Goal: Information Seeking & Learning: Learn about a topic

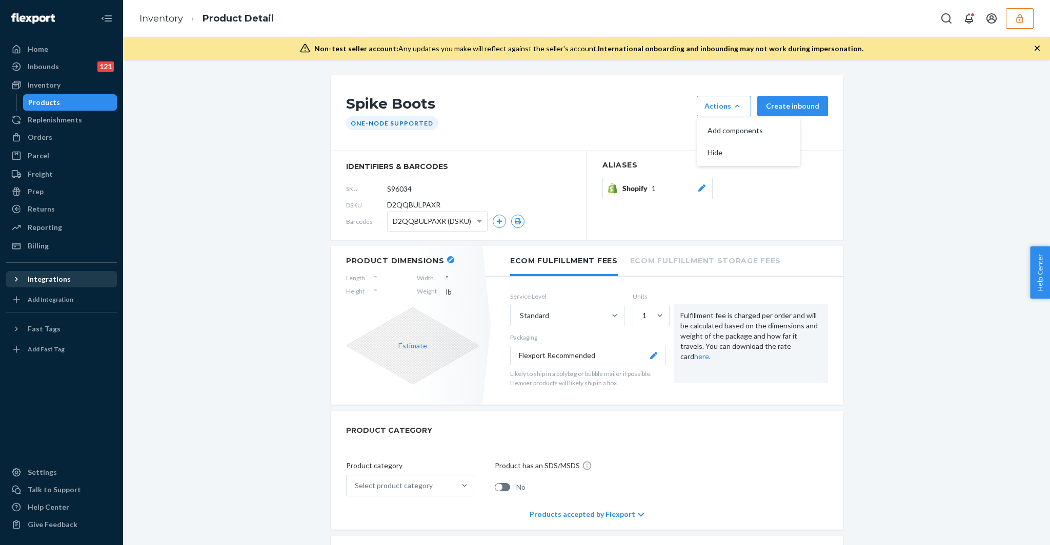
click at [46, 276] on div "Integrations" at bounding box center [49, 279] width 43 height 10
click at [47, 301] on div "Shopify" at bounding box center [40, 297] width 25 height 10
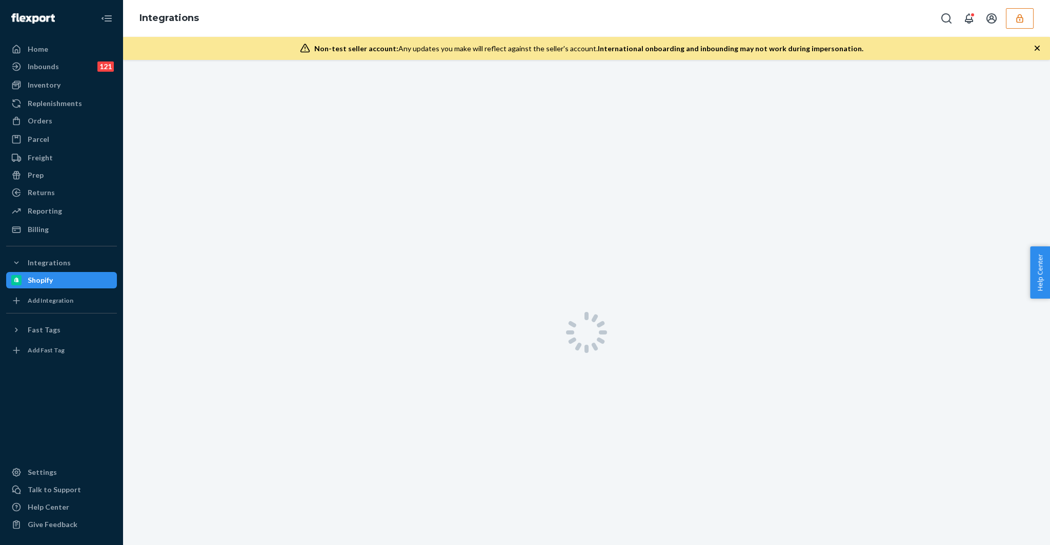
click at [1014, 0] on div "Integrations" at bounding box center [586, 18] width 927 height 37
click at [1013, 11] on button "button" at bounding box center [1019, 18] width 28 height 20
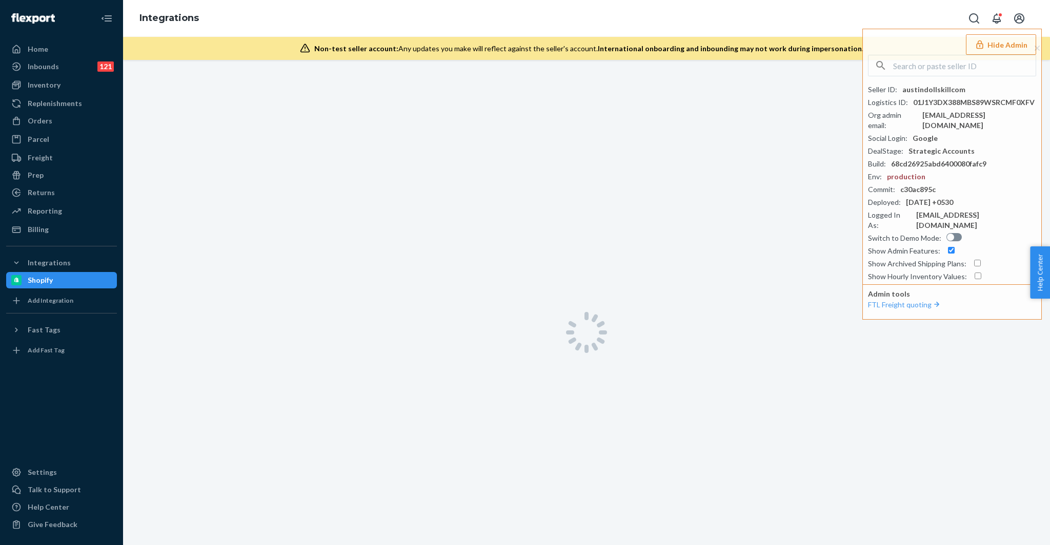
click at [793, 25] on div "Integrations Hide Admin Seller ID : austindollskillcom Logistics ID : 01J1Y3DX3…" at bounding box center [586, 18] width 927 height 37
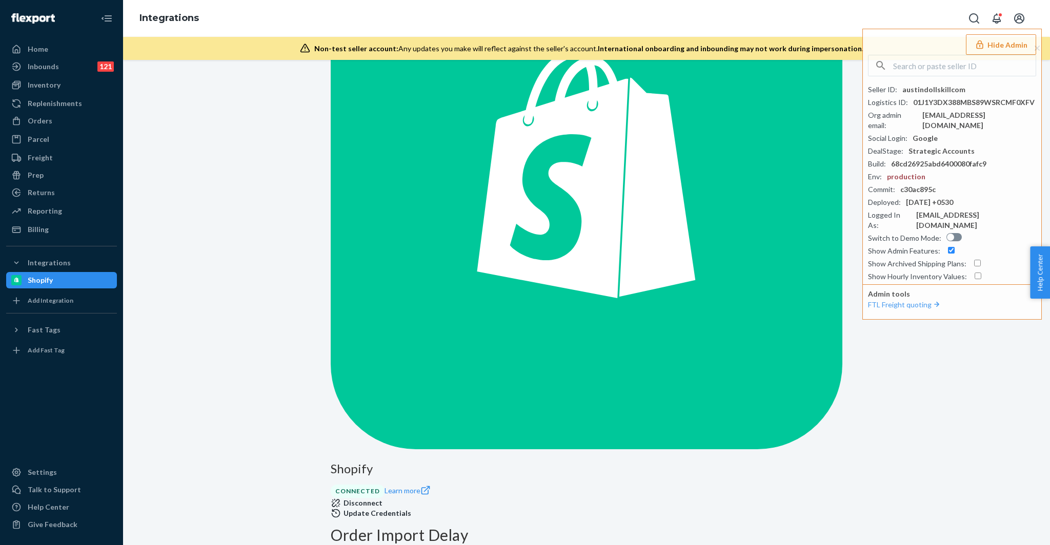
scroll to position [251, 0]
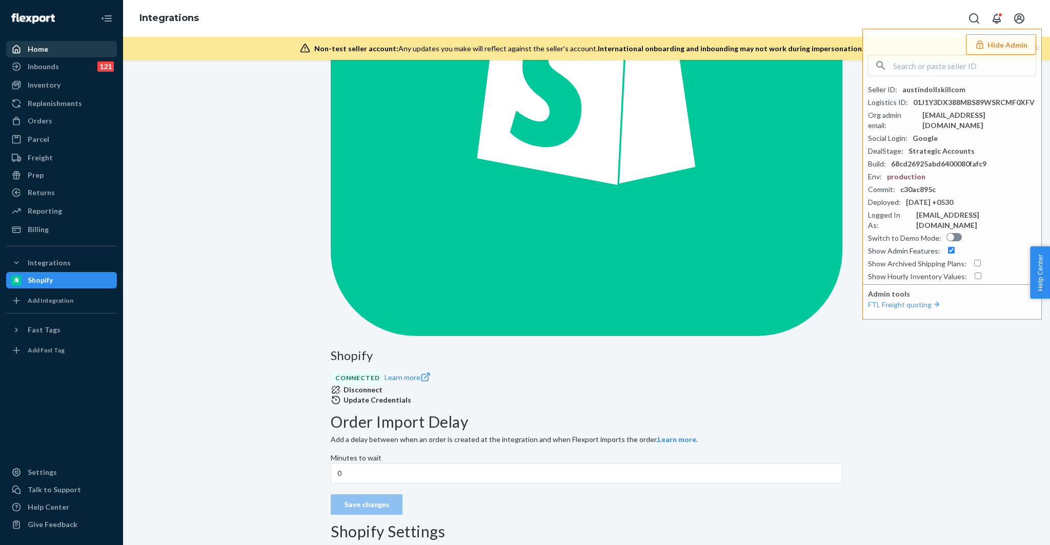
click at [50, 53] on div "Home" at bounding box center [61, 49] width 109 height 14
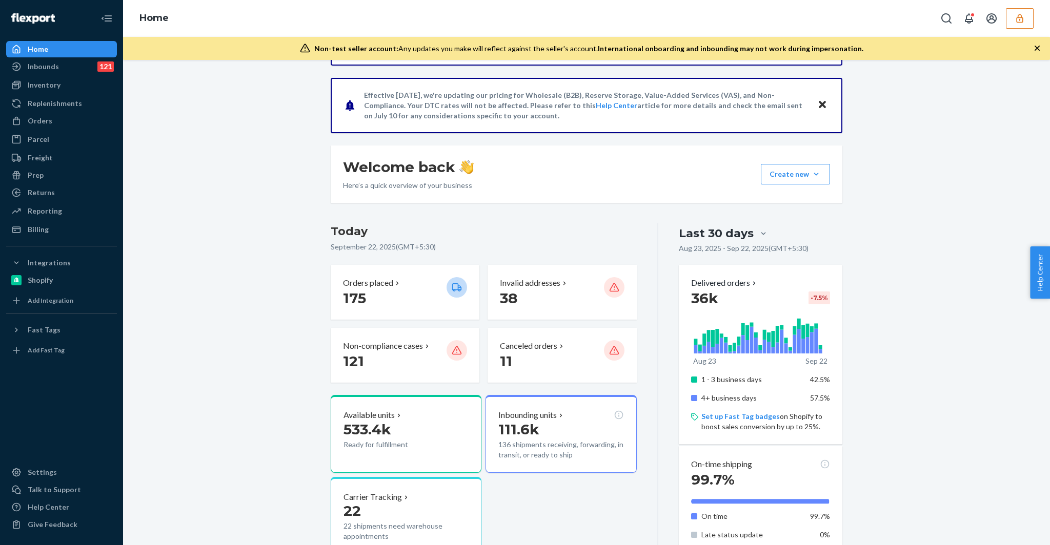
scroll to position [94, 0]
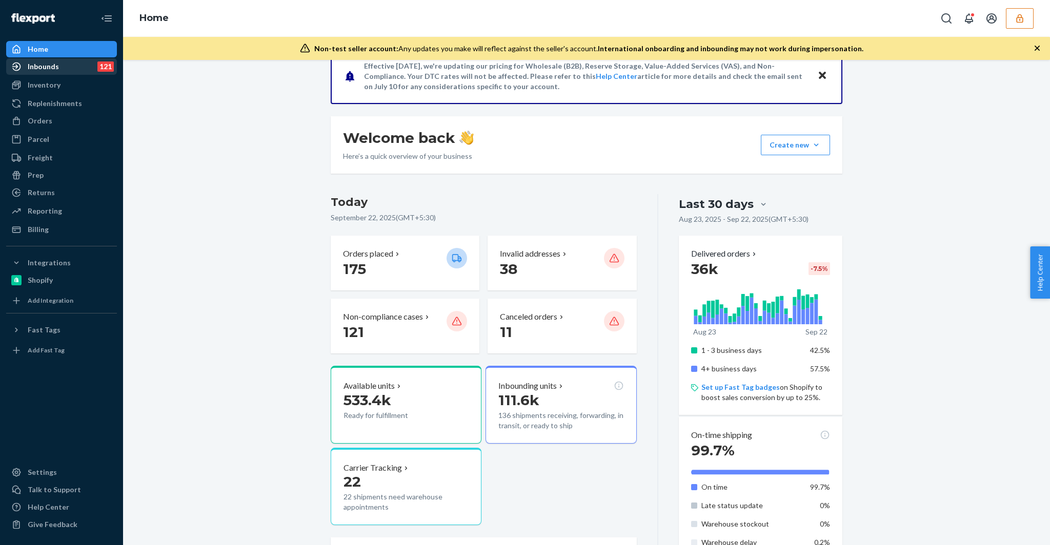
click at [59, 68] on div "Inbounds 121" at bounding box center [61, 66] width 109 height 14
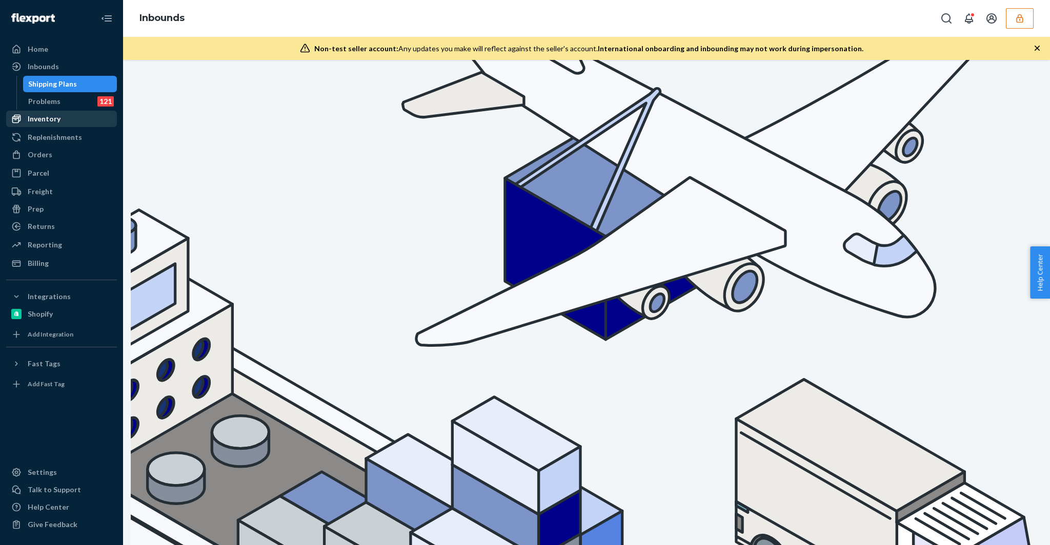
click at [58, 118] on div "Inventory" at bounding box center [44, 119] width 33 height 10
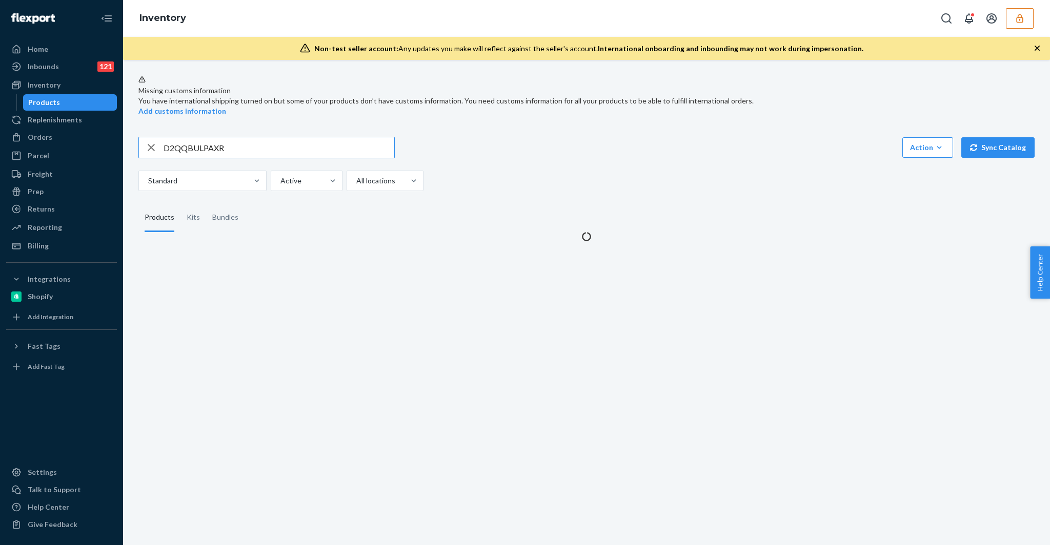
click at [205, 143] on input "D2QQBULPAXR" at bounding box center [278, 147] width 231 height 20
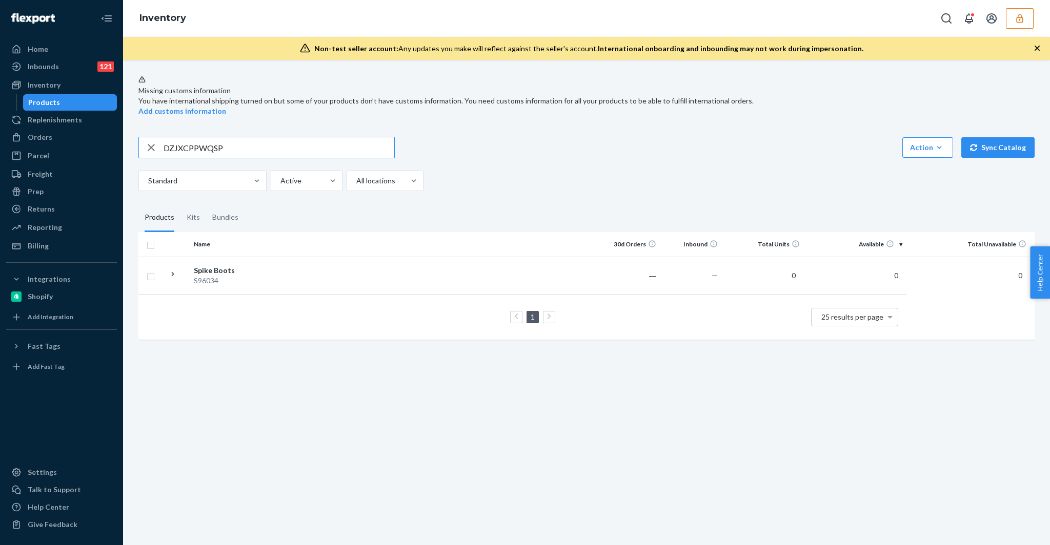
type input "DZJXCPPWQSP"
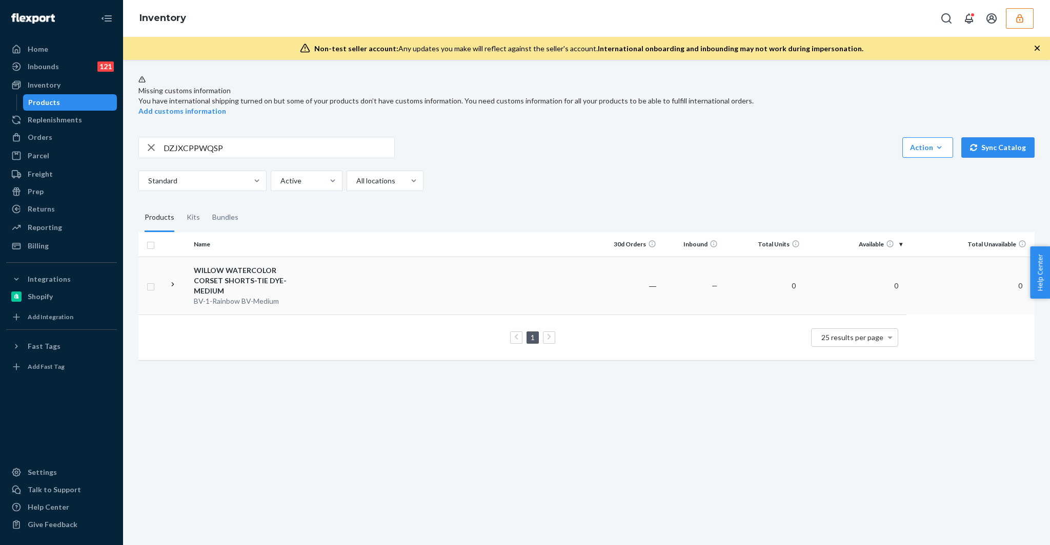
click at [298, 274] on div "WILLOW WATERCOLOR CORSET SHORTS-TIE DYE-MEDIUM" at bounding box center [247, 280] width 107 height 31
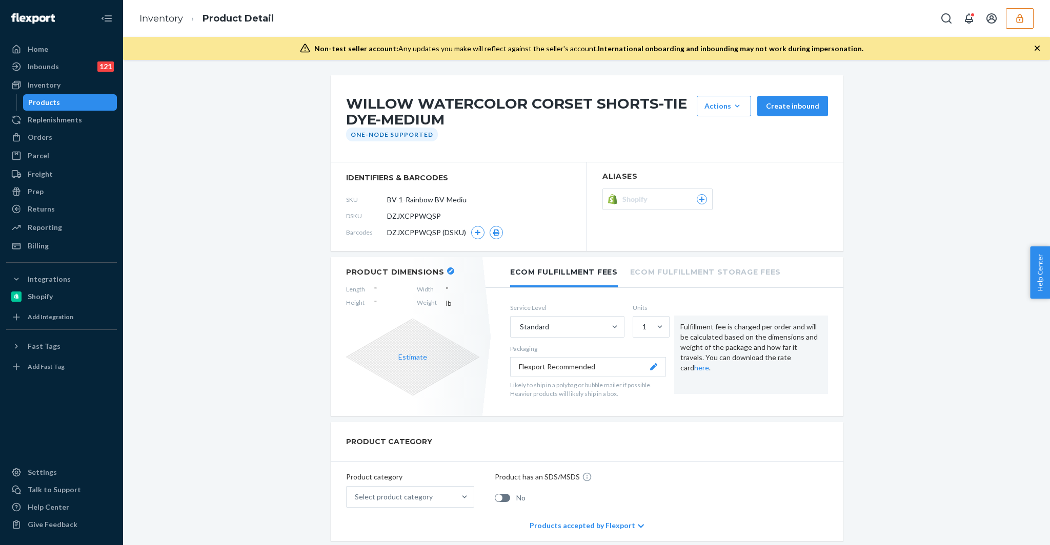
click at [696, 200] on div at bounding box center [701, 199] width 10 height 10
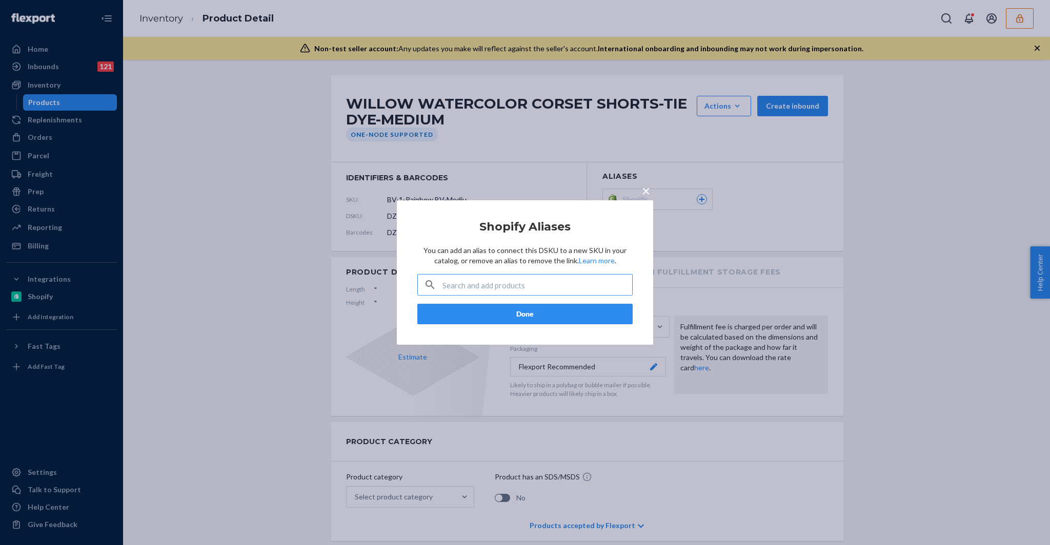
click at [478, 253] on p "You can add an alias to connect this DSKU to a new SKU in your catalog, or remo…" at bounding box center [524, 255] width 215 height 20
click at [644, 187] on span "×" at bounding box center [646, 190] width 8 height 17
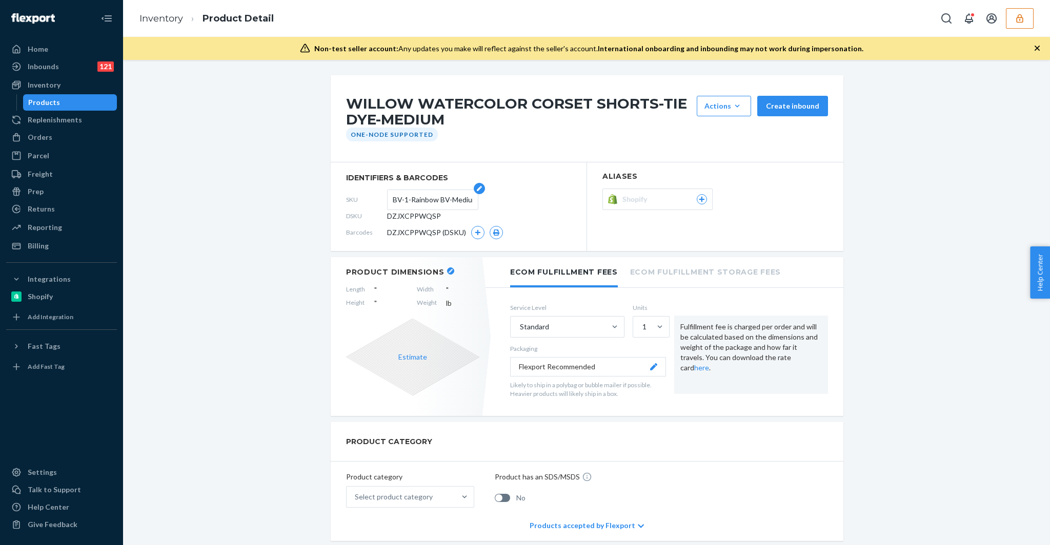
click at [393, 197] on input "BV-1-Rainbow BV-Medium" at bounding box center [433, 199] width 80 height 19
click at [401, 213] on span "DZJXCPPWQSP" at bounding box center [414, 216] width 54 height 10
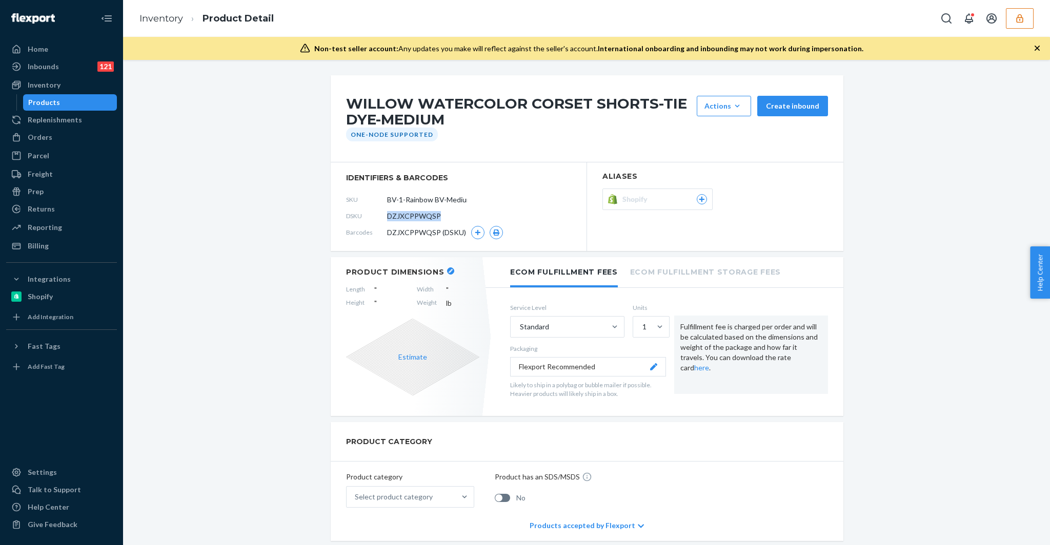
copy span "DZJXCPPWQSP"
drag, startPoint x: 439, startPoint y: 301, endPoint x: 453, endPoint y: 303, distance: 14.4
click at [453, 303] on div "Length " Width " Height " Weight lb" at bounding box center [412, 297] width 133 height 24
drag, startPoint x: 367, startPoint y: 299, endPoint x: 377, endPoint y: 298, distance: 9.8
click at [377, 298] on div "Length " Width " Height " Weight lb" at bounding box center [412, 297] width 133 height 24
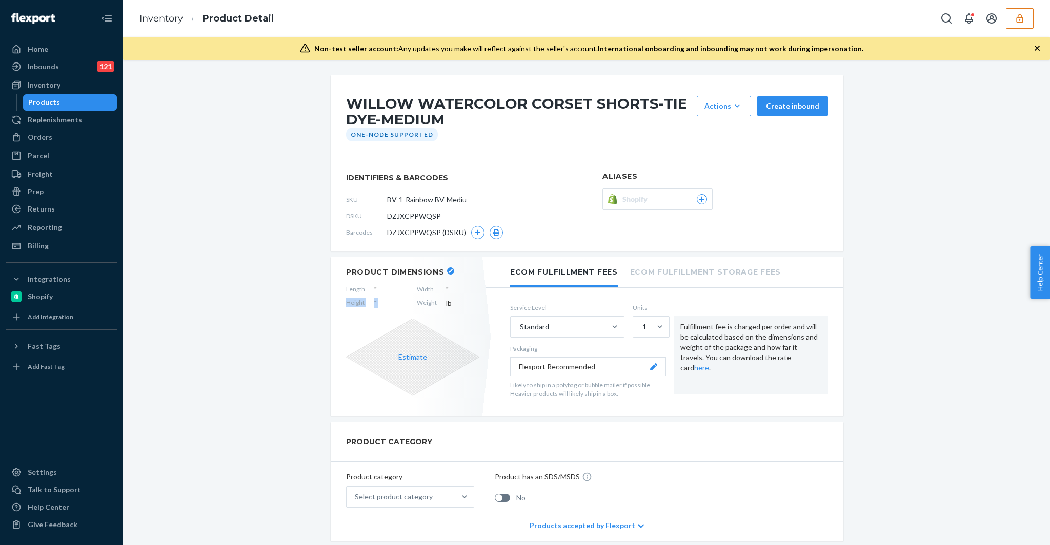
click at [453, 295] on div "Length " Width " Height " Weight lb" at bounding box center [412, 297] width 133 height 24
click at [446, 307] on span "lb" at bounding box center [462, 303] width 33 height 10
drag, startPoint x: 368, startPoint y: 290, endPoint x: 450, endPoint y: 306, distance: 83.6
click at [450, 306] on div "Length " Width " Height " Weight lb" at bounding box center [412, 297] width 133 height 24
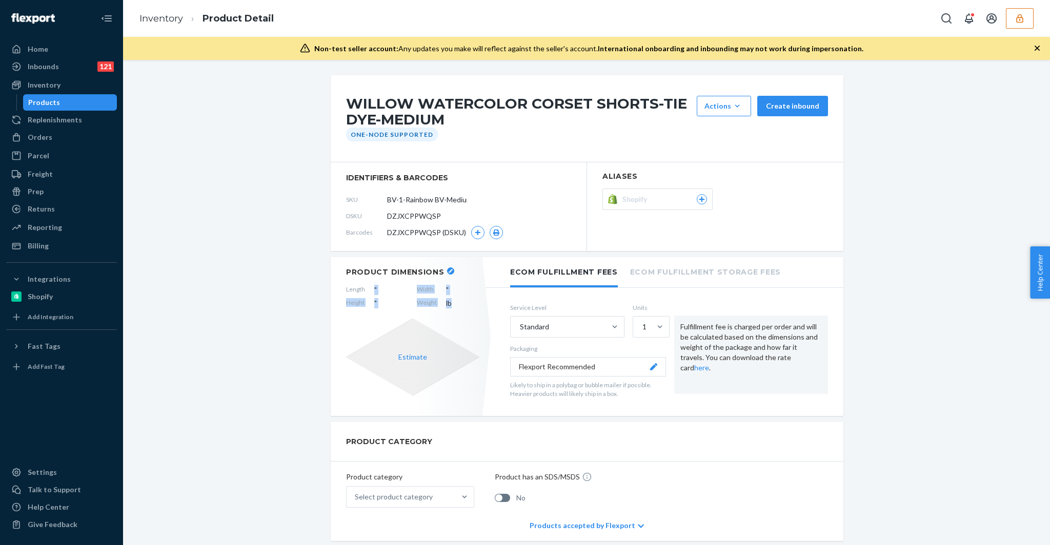
click at [458, 305] on span "lb" at bounding box center [462, 303] width 33 height 10
click at [389, 268] on h2 "Product Dimensions" at bounding box center [395, 272] width 98 height 9
copy header "Product Dimensions"
click at [423, 294] on span "Width" at bounding box center [427, 290] width 20 height 10
click at [420, 289] on span "Width" at bounding box center [427, 290] width 20 height 10
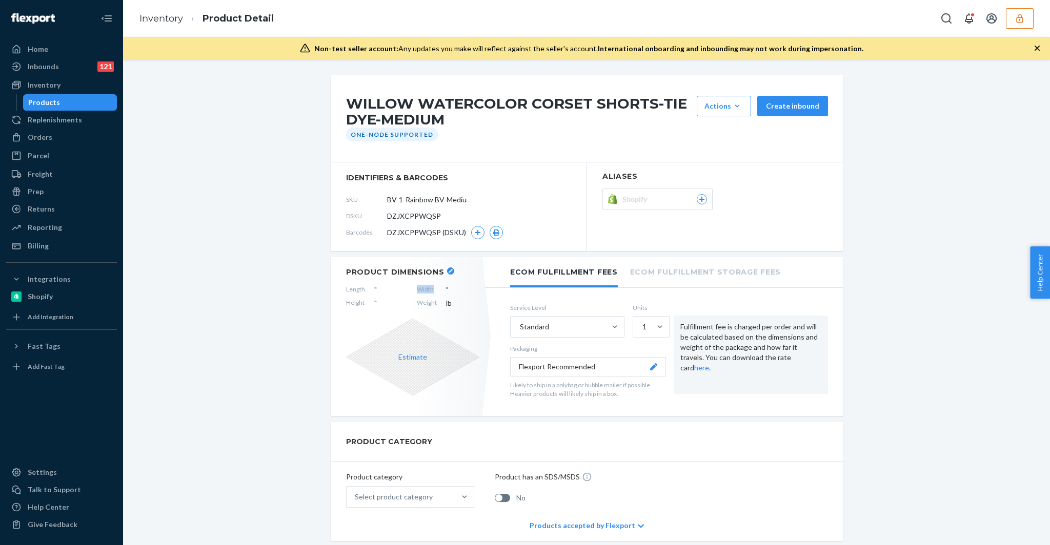
click at [420, 289] on span "Width" at bounding box center [427, 290] width 20 height 10
click at [419, 302] on span "Weight" at bounding box center [427, 303] width 20 height 10
click at [398, 357] on button "Estimate" at bounding box center [412, 357] width 29 height 10
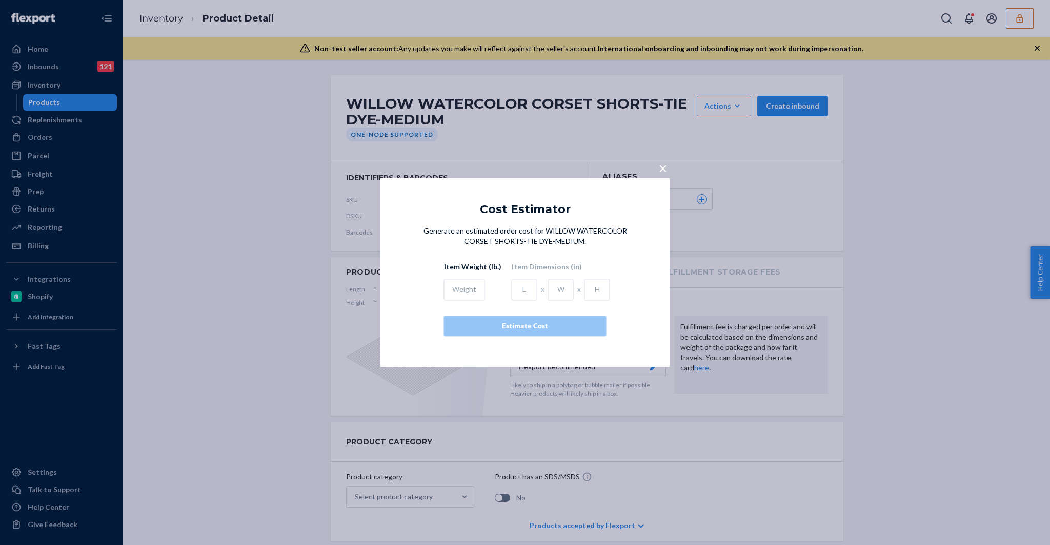
click at [251, 320] on div "× Cost Estimator Generate an estimated order cost for WILLOW WATERCOLOR CORSET …" at bounding box center [525, 272] width 1050 height 545
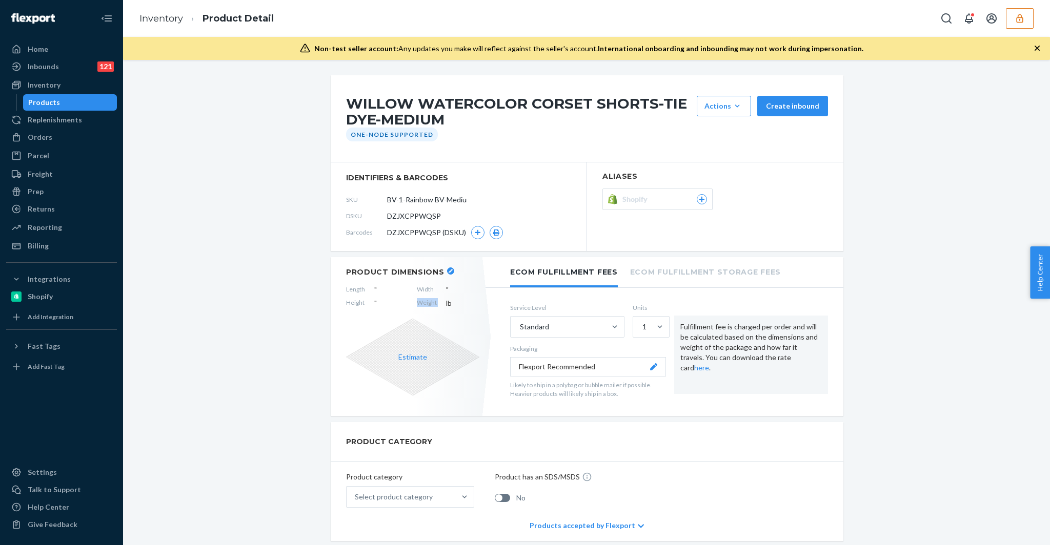
click at [70, 107] on div "Products" at bounding box center [70, 102] width 92 height 14
